Goal: Information Seeking & Learning: Find specific fact

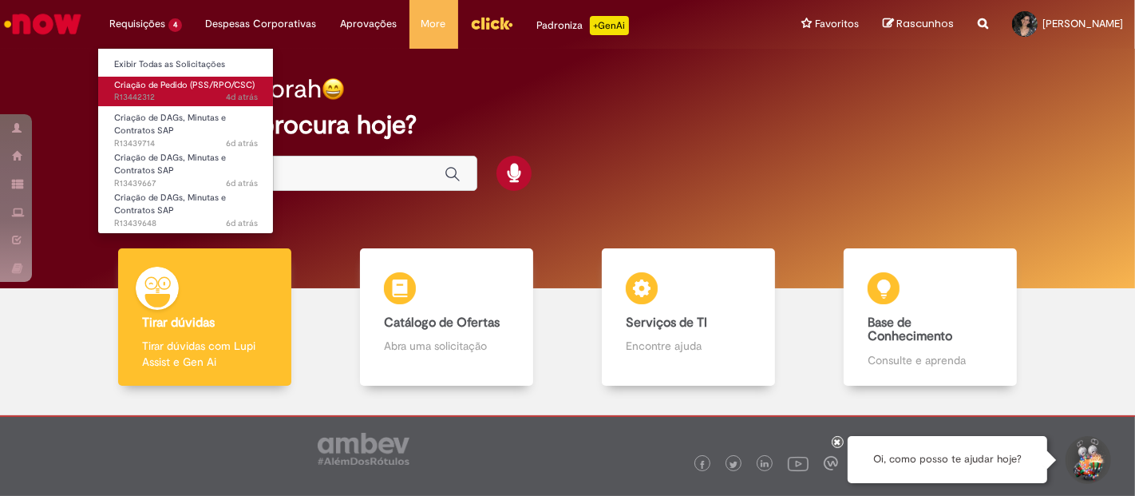
click at [166, 94] on span "4d atrás 4 dias atrás R13442312" at bounding box center [186, 97] width 144 height 13
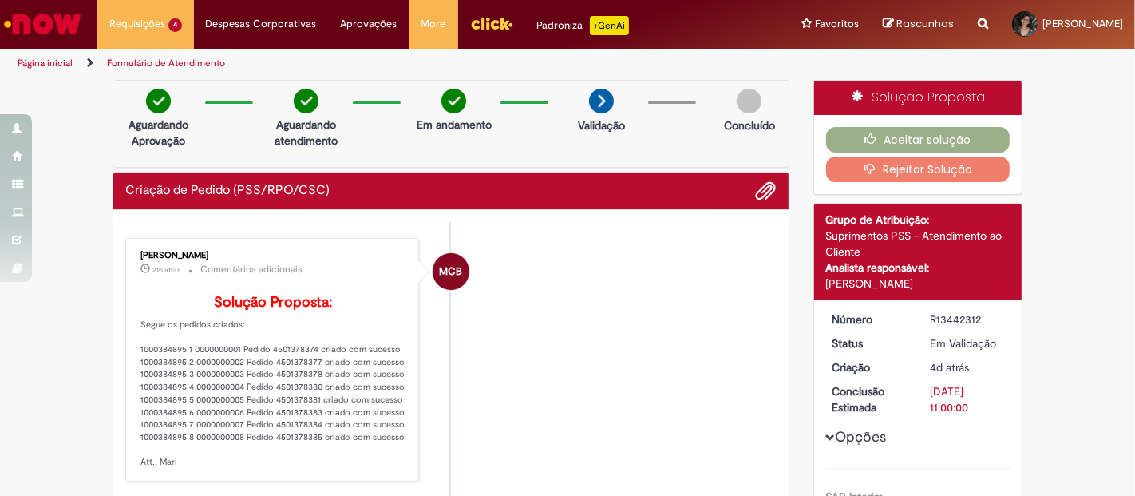
click at [801, 243] on div "Solução Proposta Aceitar solução Rejeitar Solução Detalhes do tíquete Grupo de …" at bounding box center [918, 419] width 234 height 678
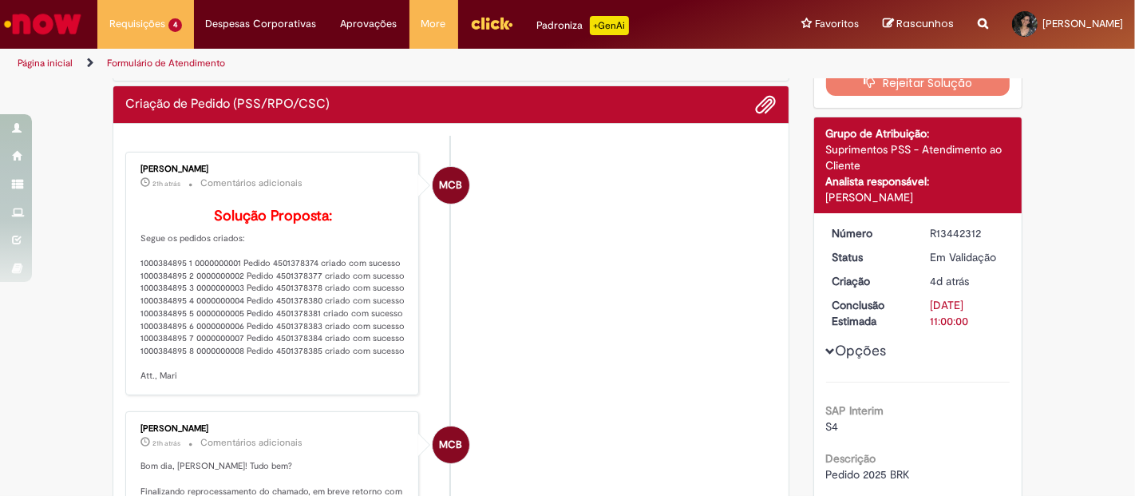
scroll to position [86, 0]
click at [290, 289] on p "Solução Proposta: Segue os pedidos criados: 1000384895 1 0000000001 Pedido 4501…" at bounding box center [273, 295] width 266 height 174
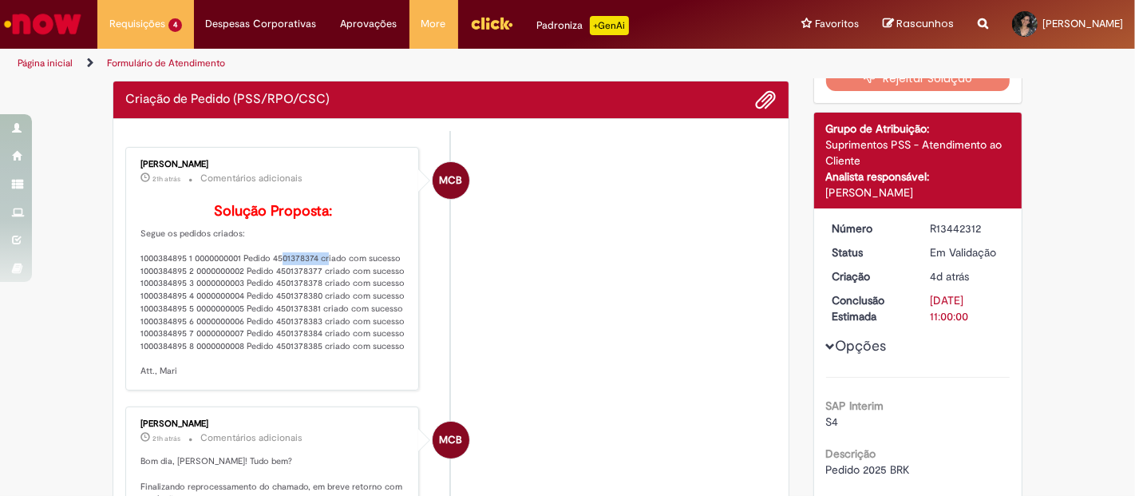
copy p "4501378374"
click at [292, 275] on p "Solução Proposta: Segue os pedidos criados: 1000384895 1 0000000001 Pedido 4501…" at bounding box center [273, 290] width 266 height 174
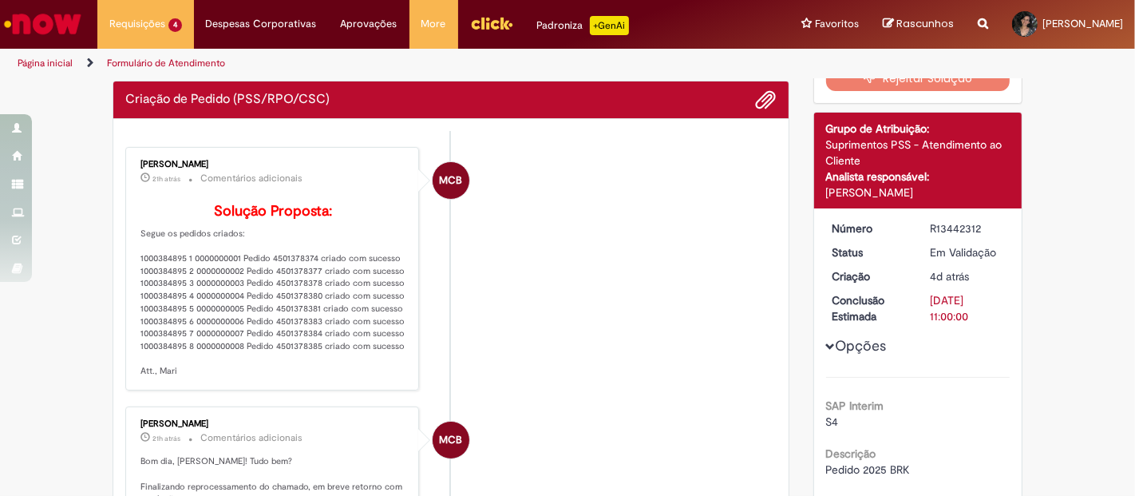
click at [286, 295] on p "Solução Proposta: Segue os pedidos criados: 1000384895 1 0000000001 Pedido 4501…" at bounding box center [273, 290] width 266 height 174
copy p "4501378377"
click at [282, 320] on p "Solução Proposta: Segue os pedidos criados: 1000384895 1 0000000001 Pedido 4501…" at bounding box center [273, 290] width 266 height 174
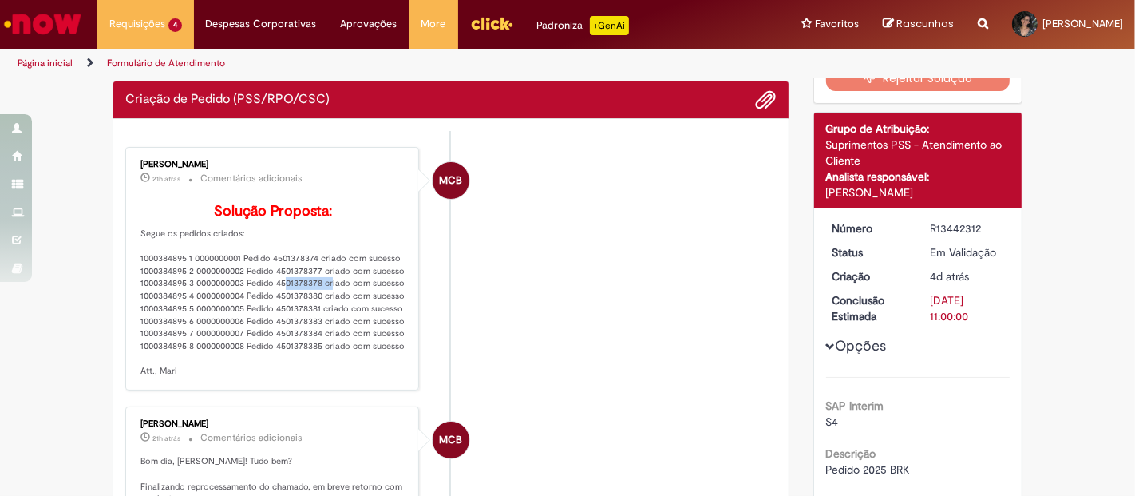
copy p "4501378378"
click at [286, 343] on p "Solução Proposta: Segue os pedidos criados: 1000384895 1 0000000001 Pedido 4501…" at bounding box center [273, 290] width 266 height 174
copy p "4501378380"
click at [294, 363] on p "Solução Proposta: Segue os pedidos criados: 1000384895 1 0000000001 Pedido 4501…" at bounding box center [273, 290] width 266 height 174
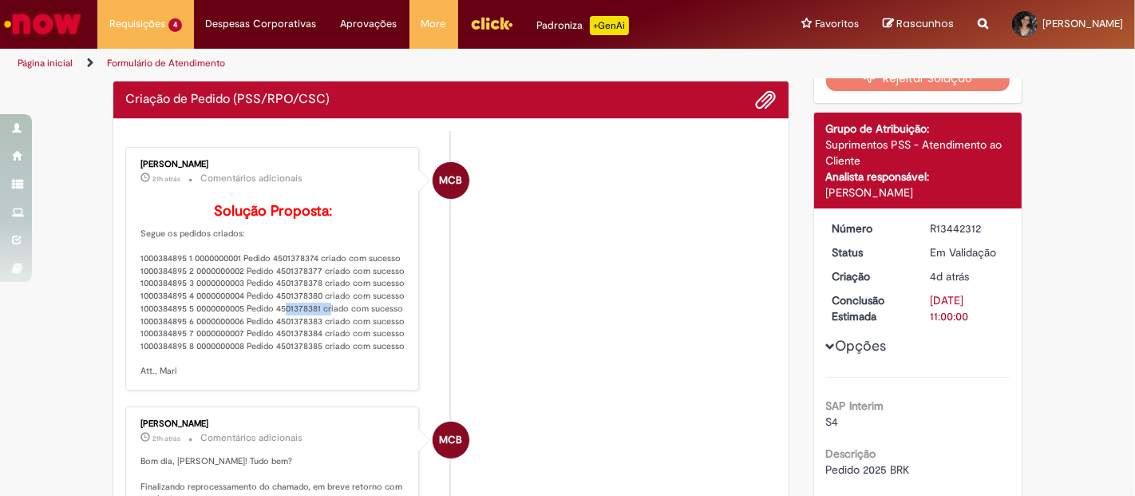
click at [294, 363] on p "Solução Proposta: Segue os pedidos criados: 1000384895 1 0000000001 Pedido 4501…" at bounding box center [273, 290] width 266 height 174
copy p "4501378381"
click at [287, 377] on p "Solução Proposta: Segue os pedidos criados: 1000384895 1 0000000001 Pedido 4501…" at bounding box center [273, 290] width 266 height 174
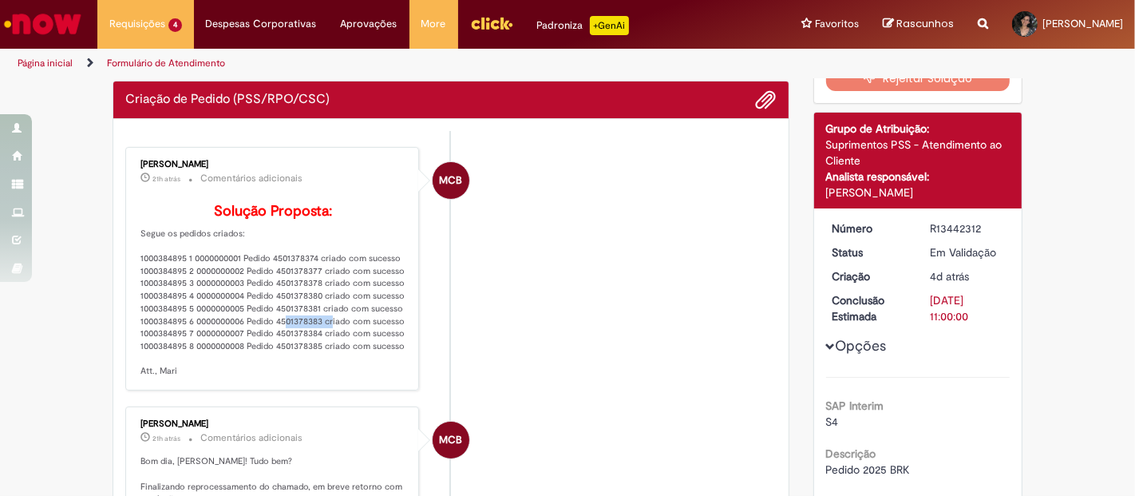
click at [287, 377] on p "Solução Proposta: Segue os pedidos criados: 1000384895 1 0000000001 Pedido 4501…" at bounding box center [273, 290] width 266 height 174
copy p "4501378383"
click at [294, 377] on p "Solução Proposta: Segue os pedidos criados: 1000384895 1 0000000001 Pedido 4501…" at bounding box center [273, 290] width 266 height 174
copy p "4501378384"
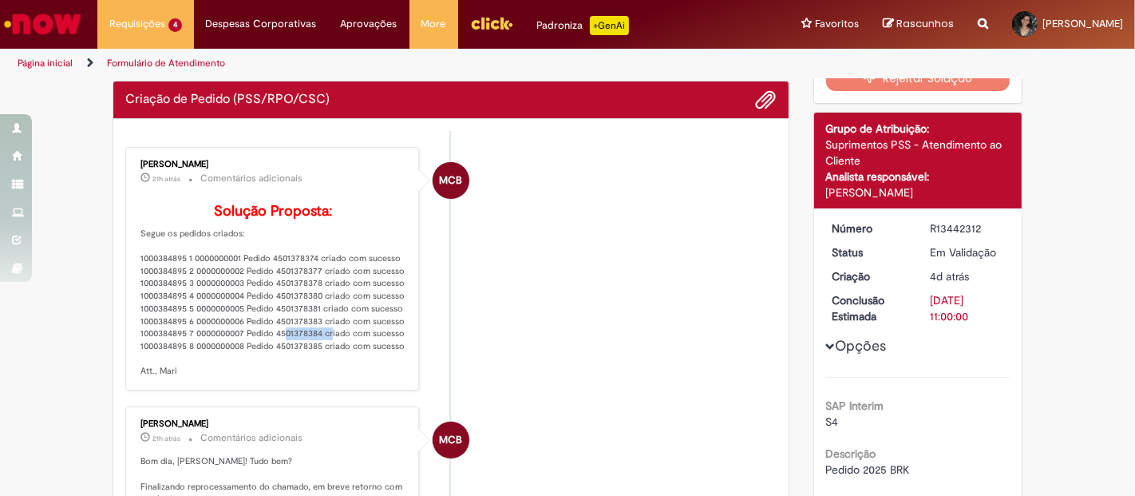
copy p "4501378384"
click at [307, 377] on p "Solução Proposta: Segue os pedidos criados: 1000384895 1 0000000001 Pedido 4501…" at bounding box center [273, 290] width 266 height 174
